Goal: Task Accomplishment & Management: Manage account settings

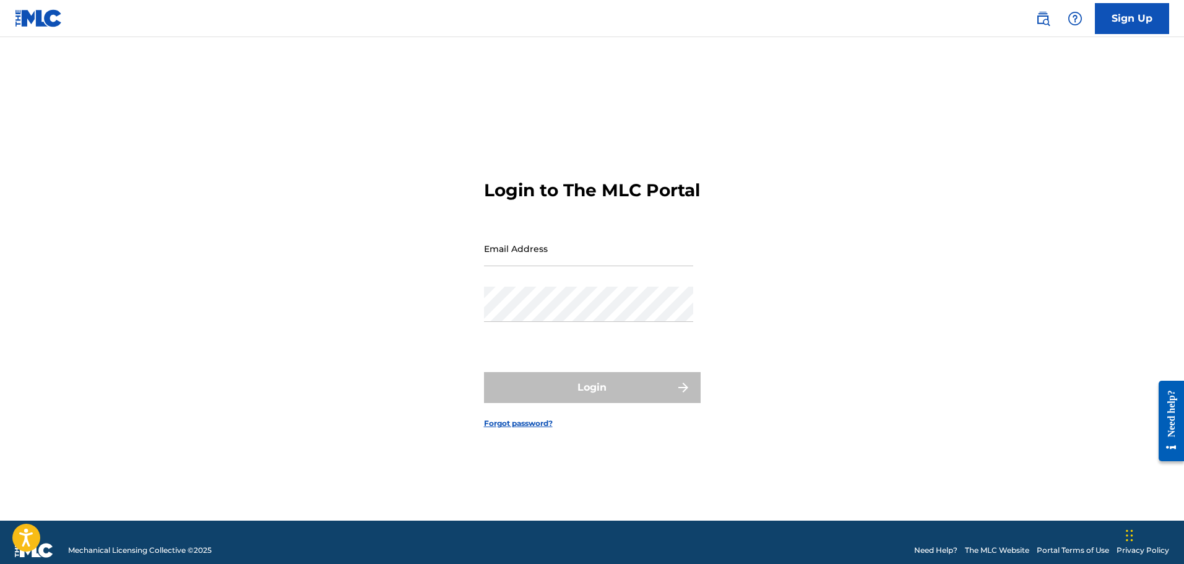
click at [586, 264] on input "Email Address" at bounding box center [588, 248] width 209 height 35
type input "[EMAIL_ADDRESS][DOMAIN_NAME]"
click at [600, 286] on div "Email Address [EMAIL_ADDRESS][DOMAIN_NAME]" at bounding box center [588, 259] width 209 height 56
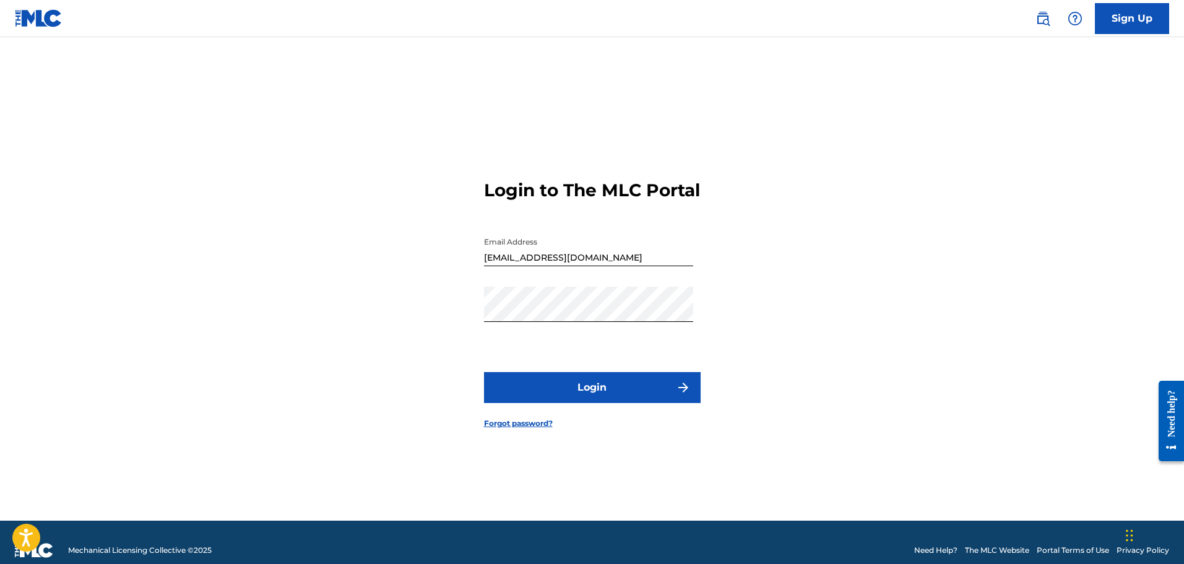
click at [630, 392] on button "Login" at bounding box center [592, 387] width 217 height 31
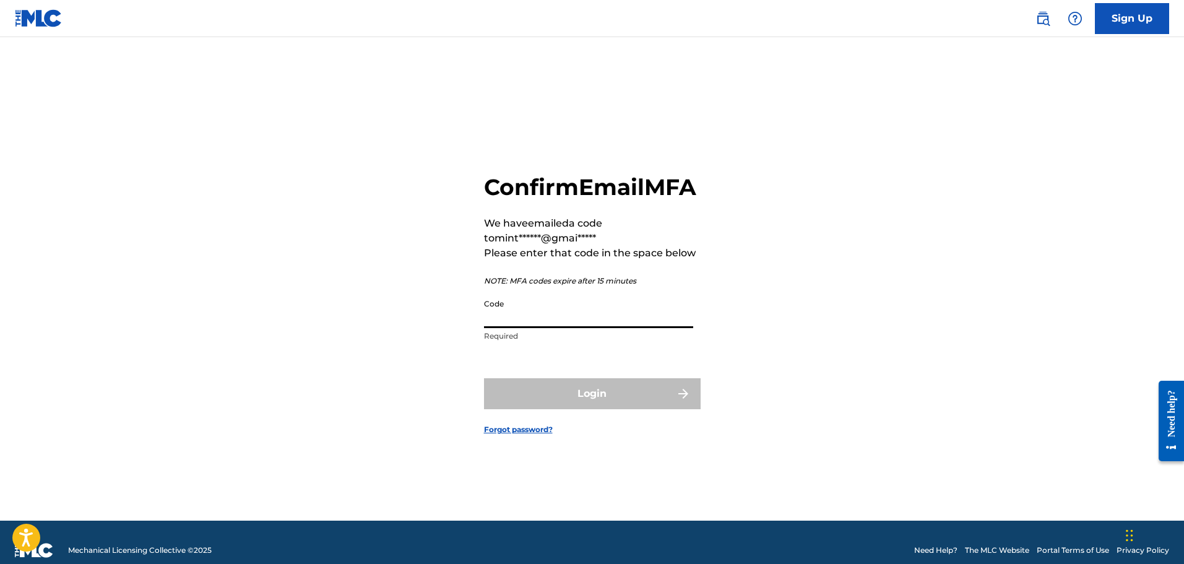
click at [594, 321] on input "Code" at bounding box center [588, 310] width 209 height 35
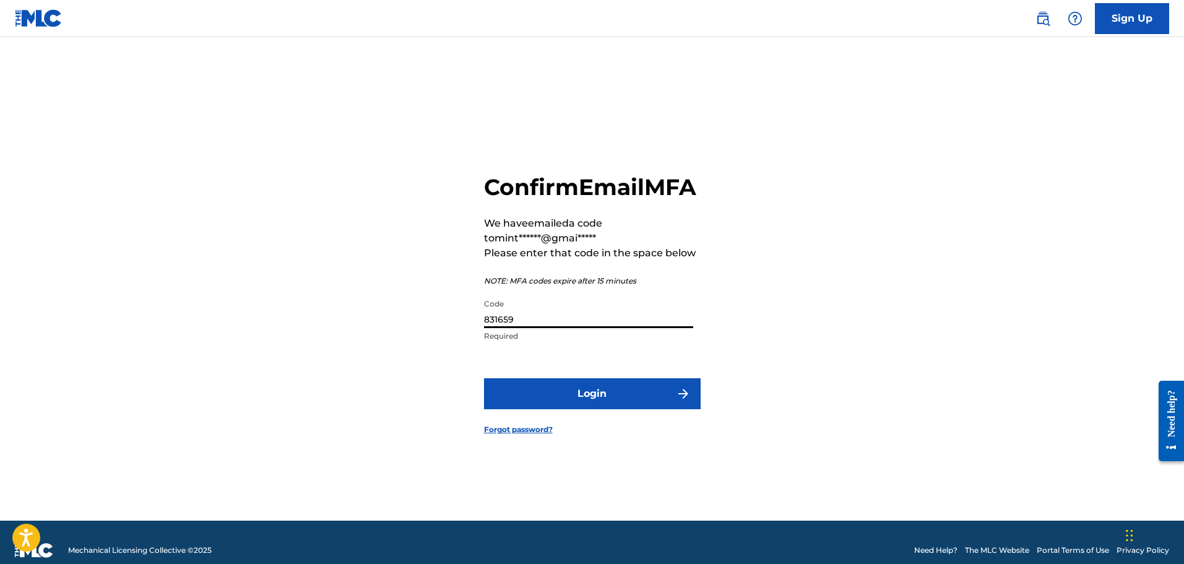
type input "831659"
click at [643, 403] on button "Login" at bounding box center [592, 393] width 217 height 31
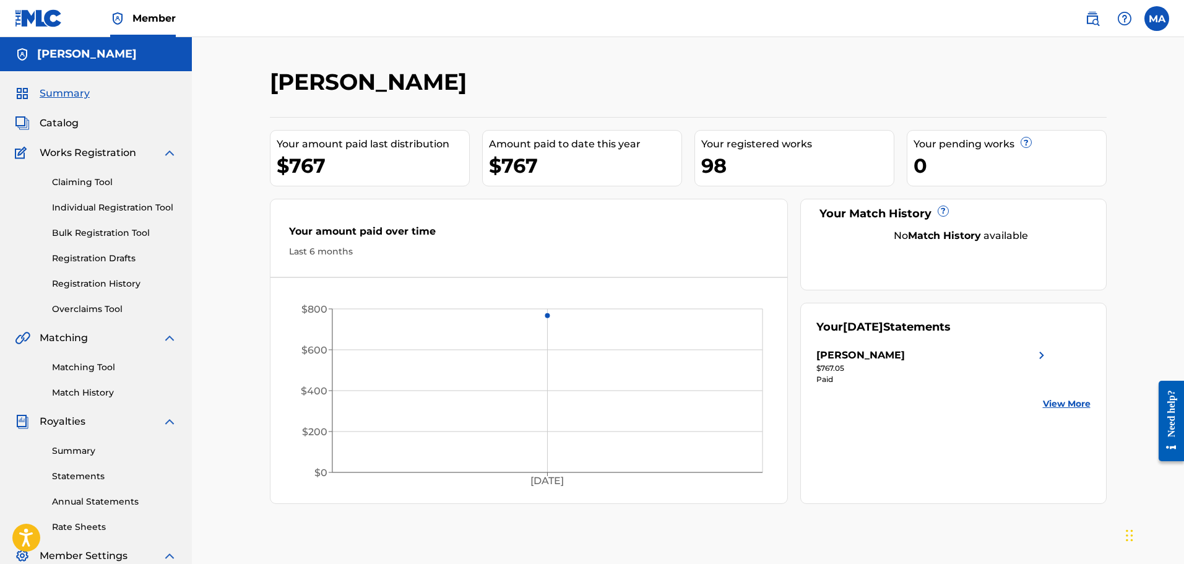
click at [1081, 403] on link "View More" at bounding box center [1067, 403] width 48 height 13
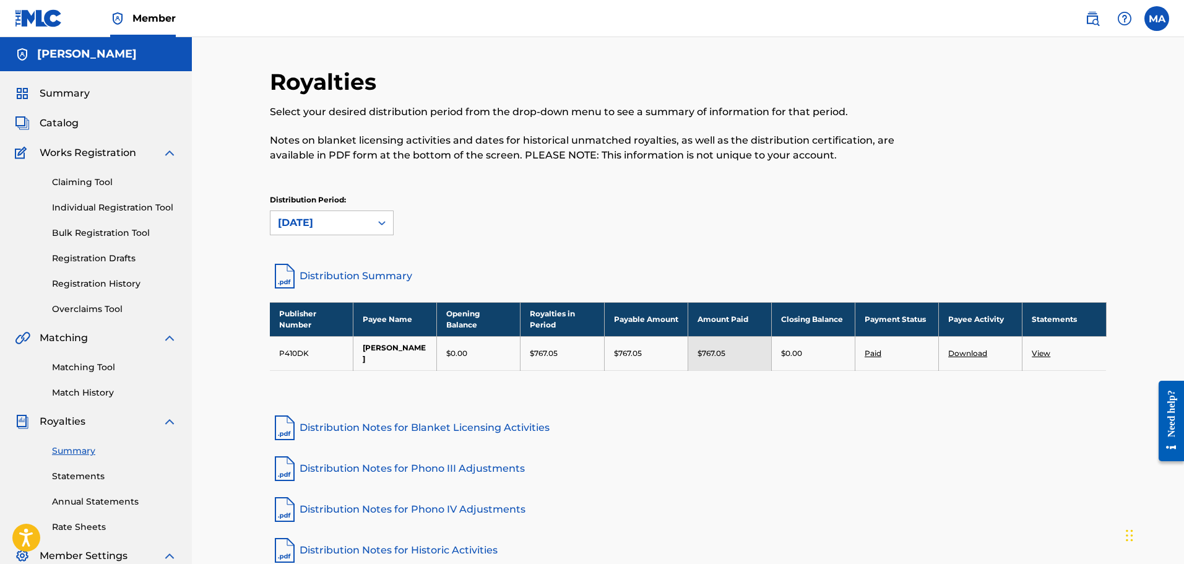
click at [865, 348] on link "Paid" at bounding box center [872, 352] width 17 height 9
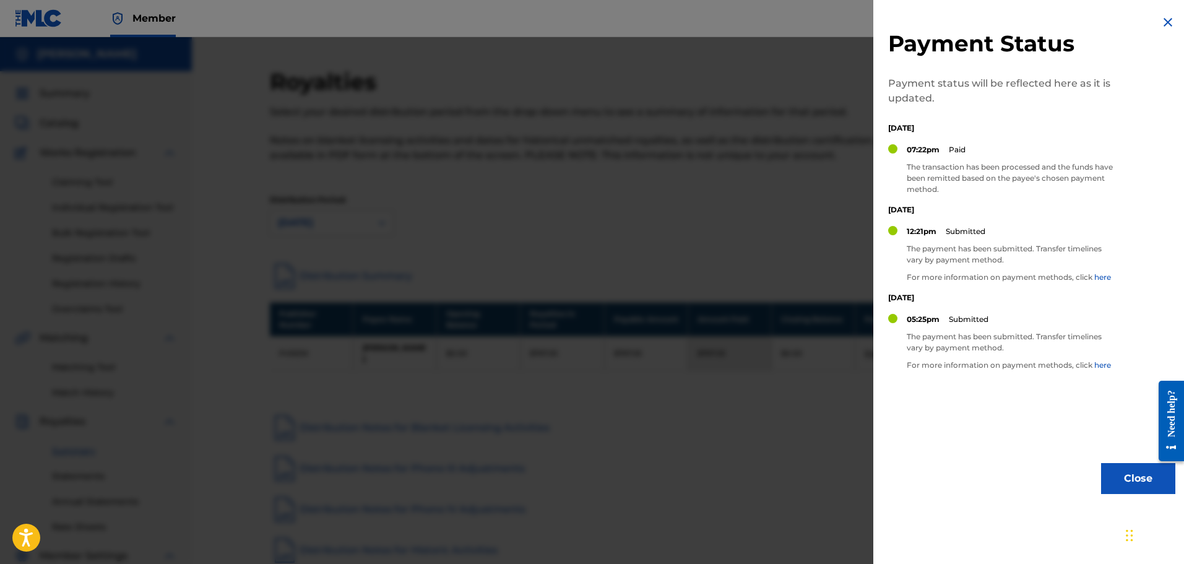
click at [1163, 25] on img at bounding box center [1167, 22] width 15 height 15
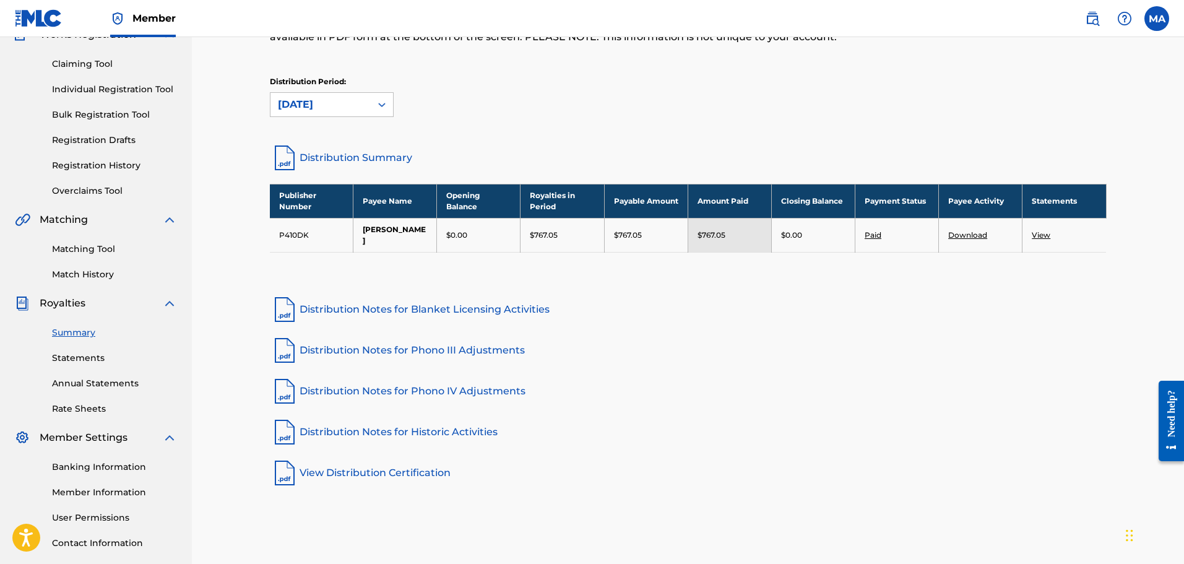
scroll to position [124, 0]
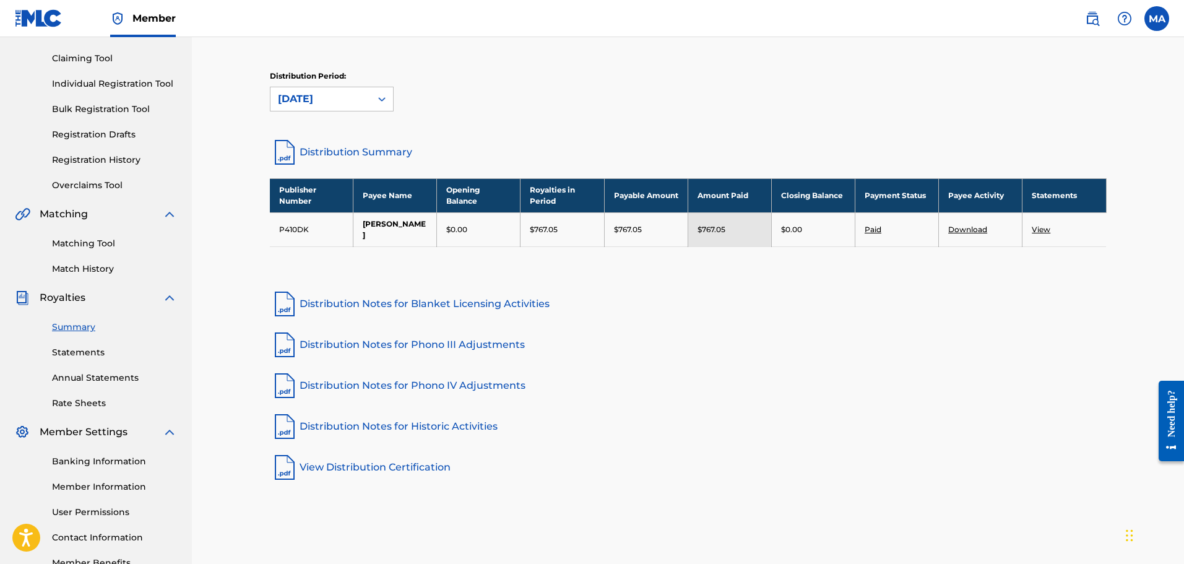
click at [116, 460] on link "Banking Information" at bounding box center [114, 461] width 125 height 13
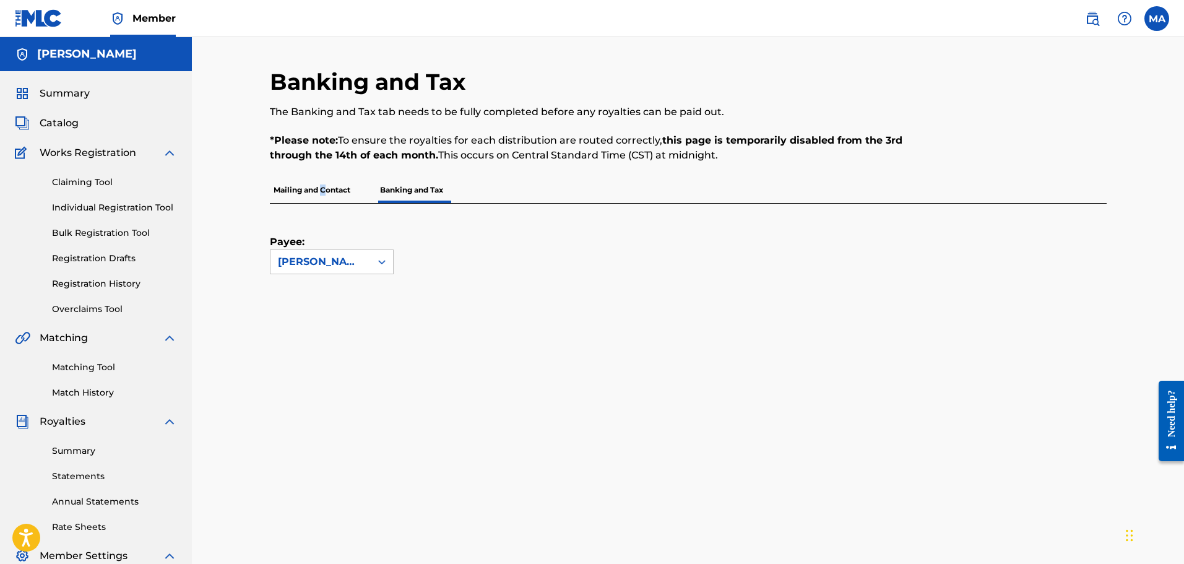
click at [324, 186] on p "Mailing and Contact" at bounding box center [312, 190] width 84 height 26
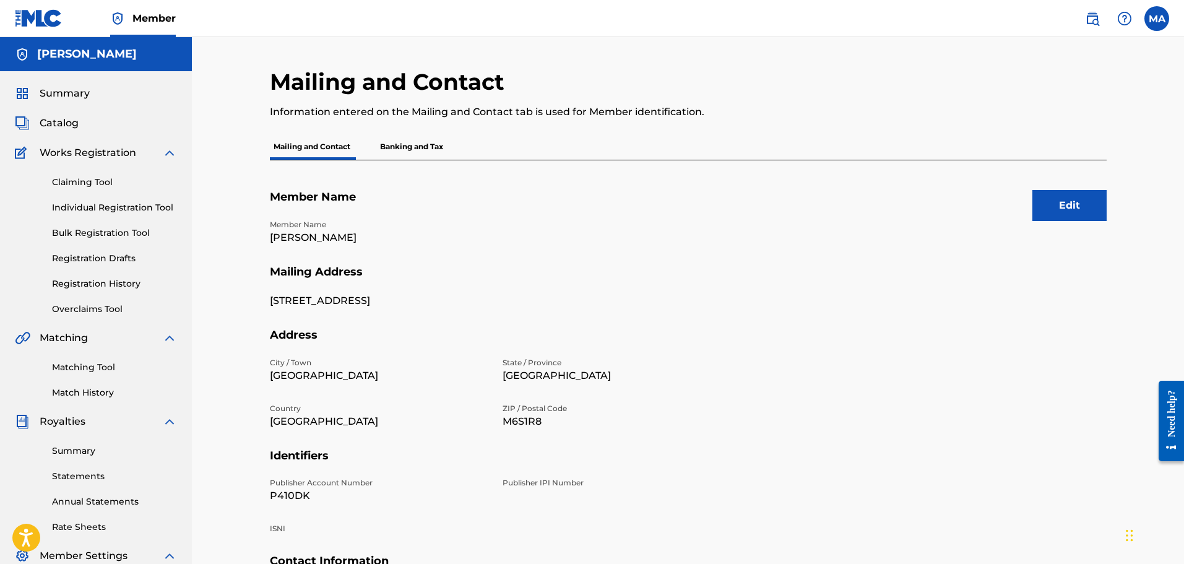
click at [440, 156] on p "Banking and Tax" at bounding box center [411, 147] width 71 height 26
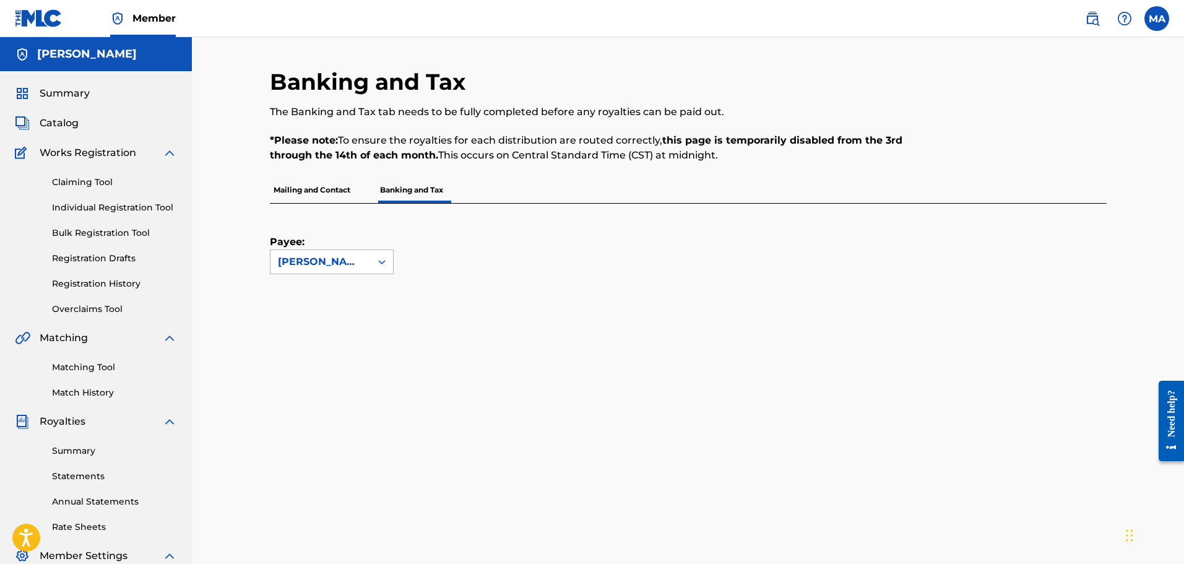
click at [376, 260] on icon at bounding box center [382, 262] width 12 height 12
click at [366, 290] on div "[PERSON_NAME]" at bounding box center [331, 289] width 123 height 31
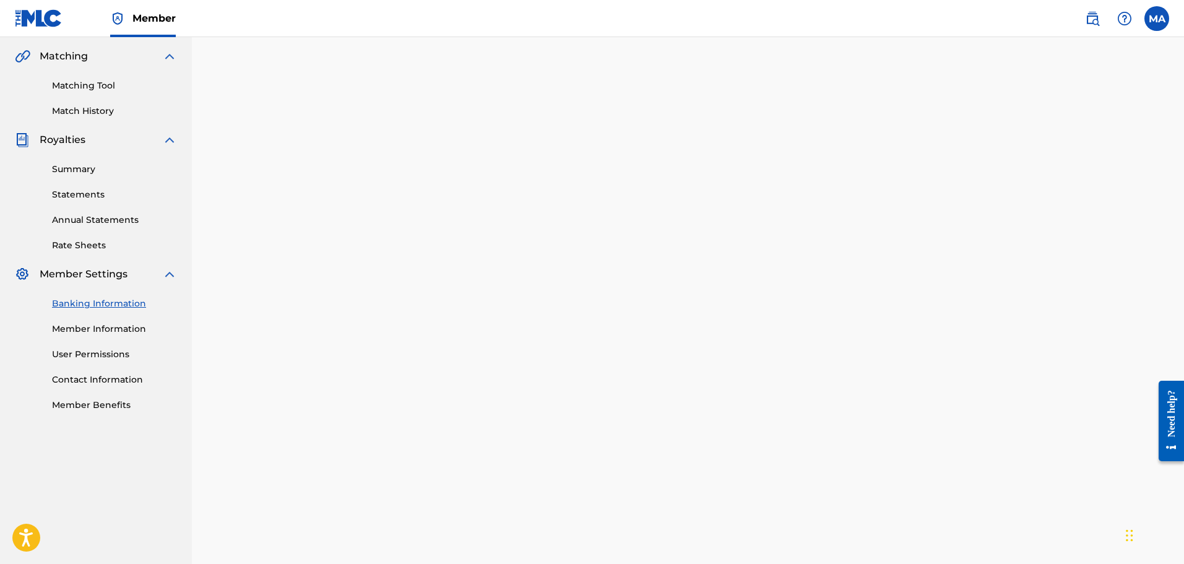
scroll to position [529, 0]
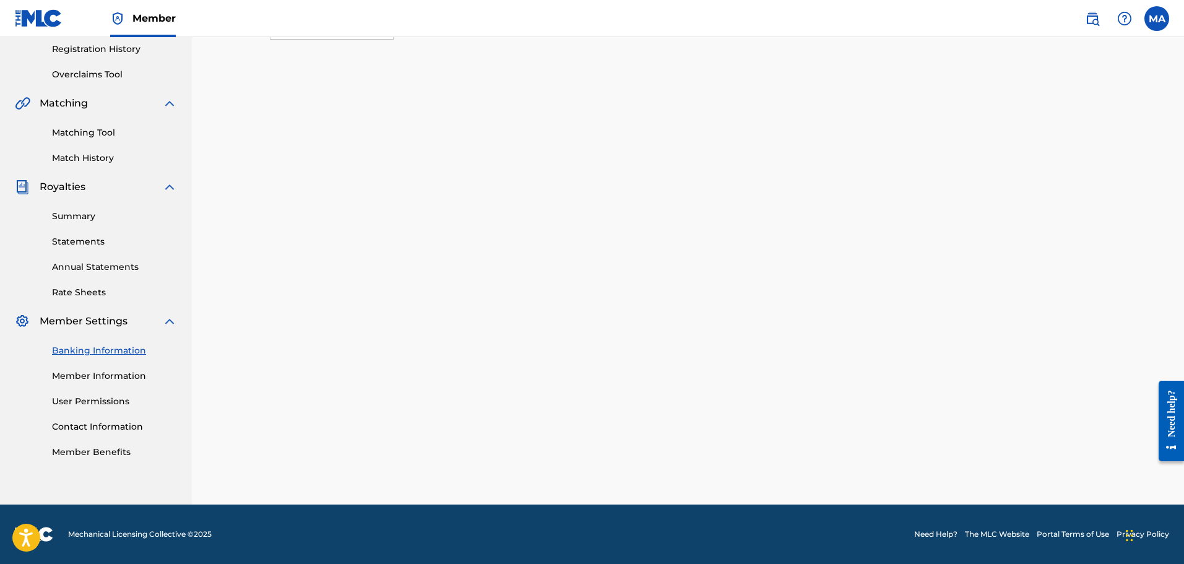
drag, startPoint x: 750, startPoint y: 312, endPoint x: 1147, endPoint y: 84, distance: 458.1
click at [1147, 84] on div "Banking and Tax The Banking and Tax tab needs to be fully completed before any …" at bounding box center [688, 154] width 992 height 702
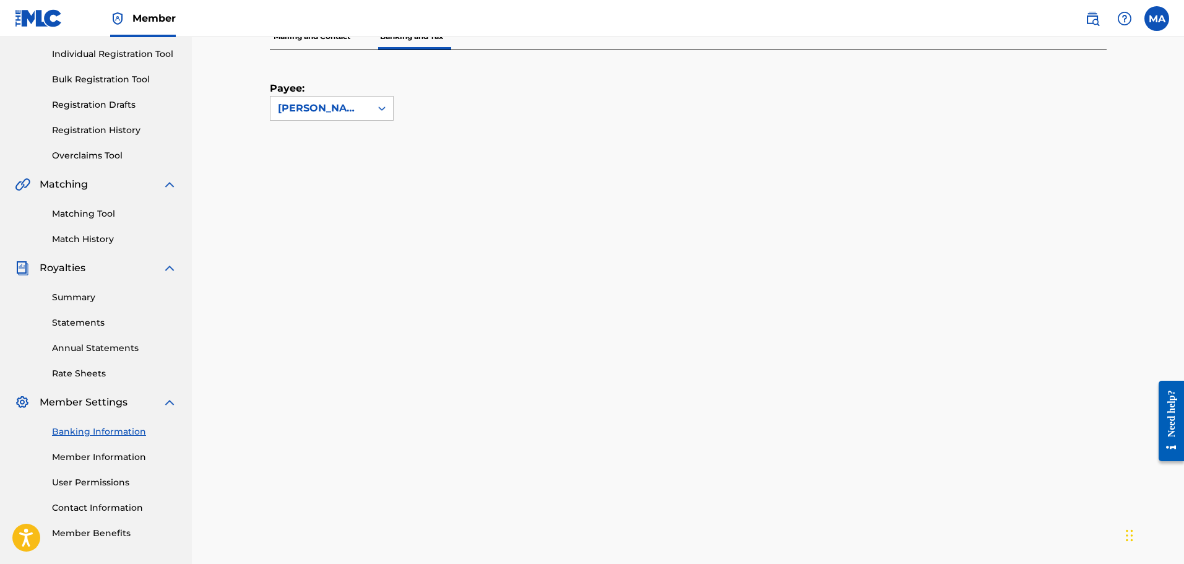
scroll to position [0, 0]
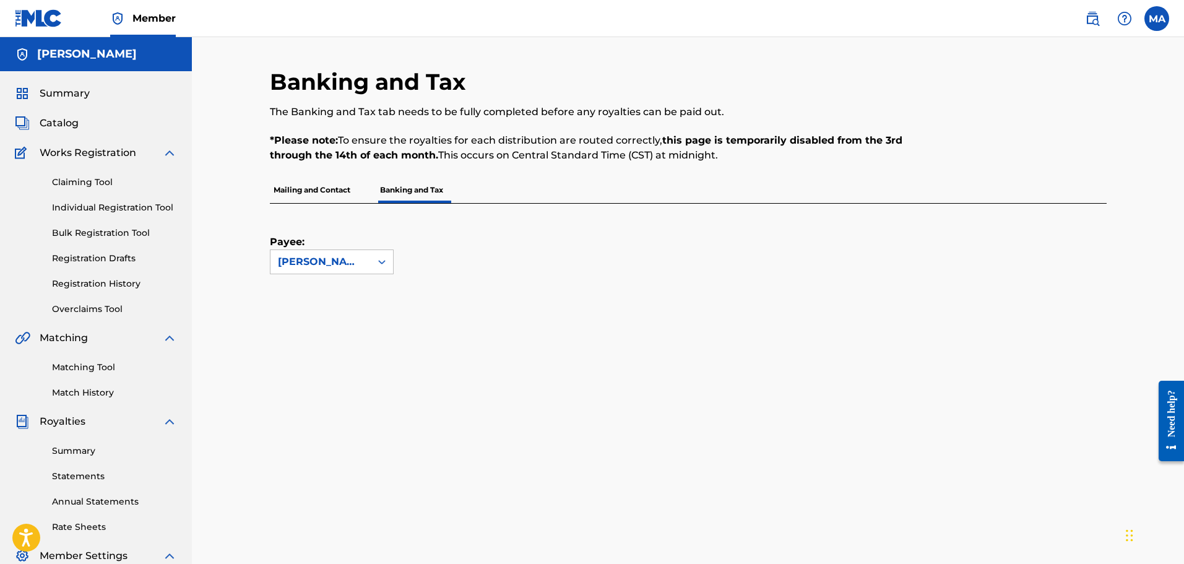
click at [99, 183] on link "Claiming Tool" at bounding box center [114, 182] width 125 height 13
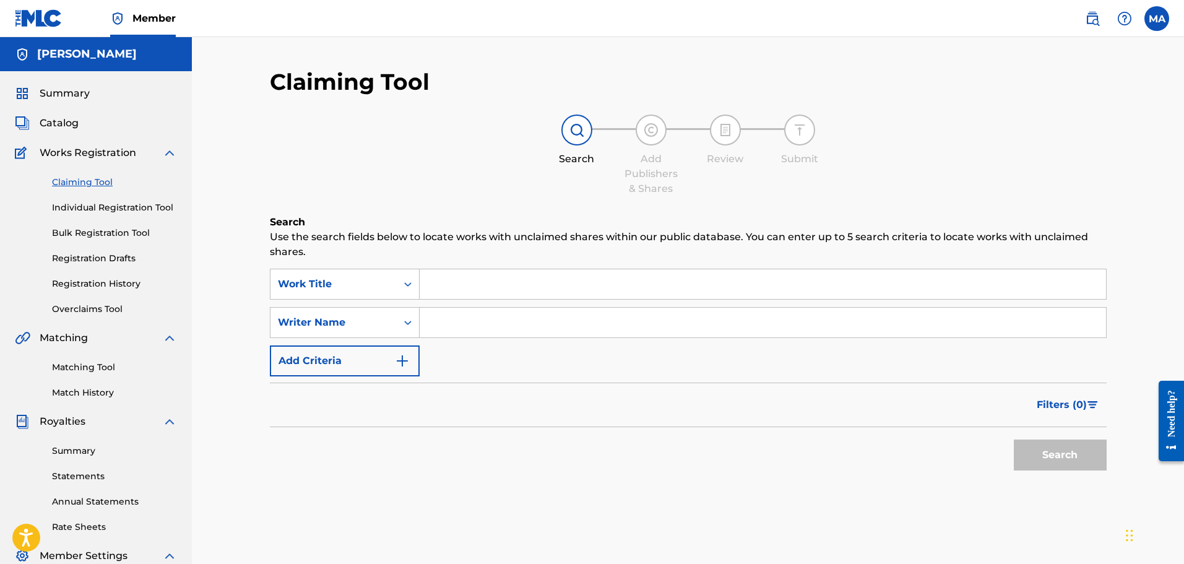
click at [71, 129] on span "Catalog" at bounding box center [59, 123] width 39 height 15
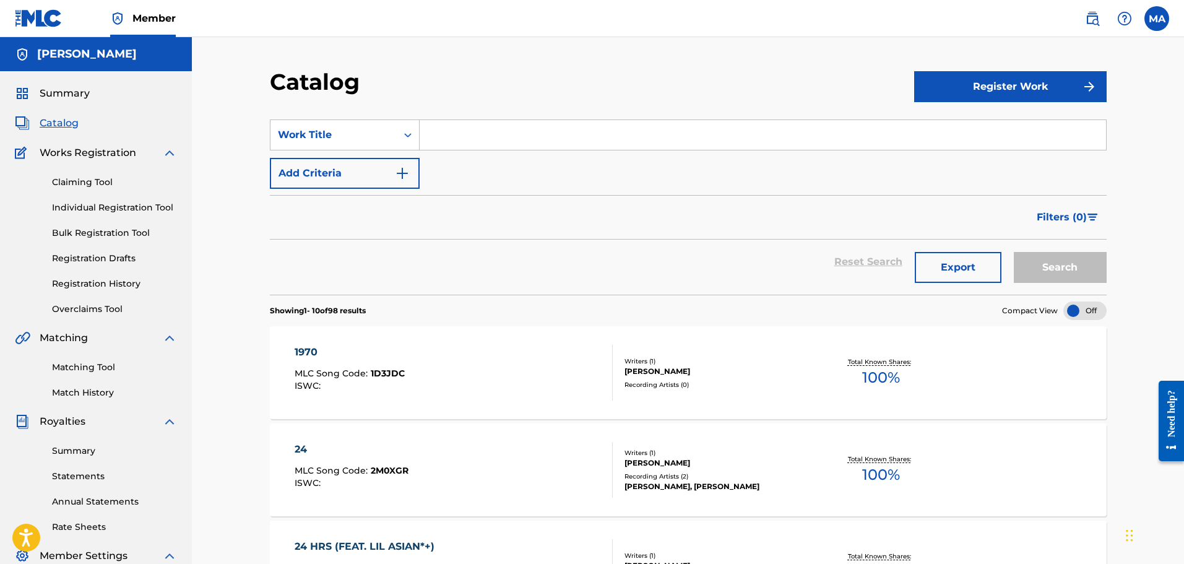
click at [71, 69] on div "[PERSON_NAME]" at bounding box center [96, 54] width 192 height 34
